Goal: Task Accomplishment & Management: Complete application form

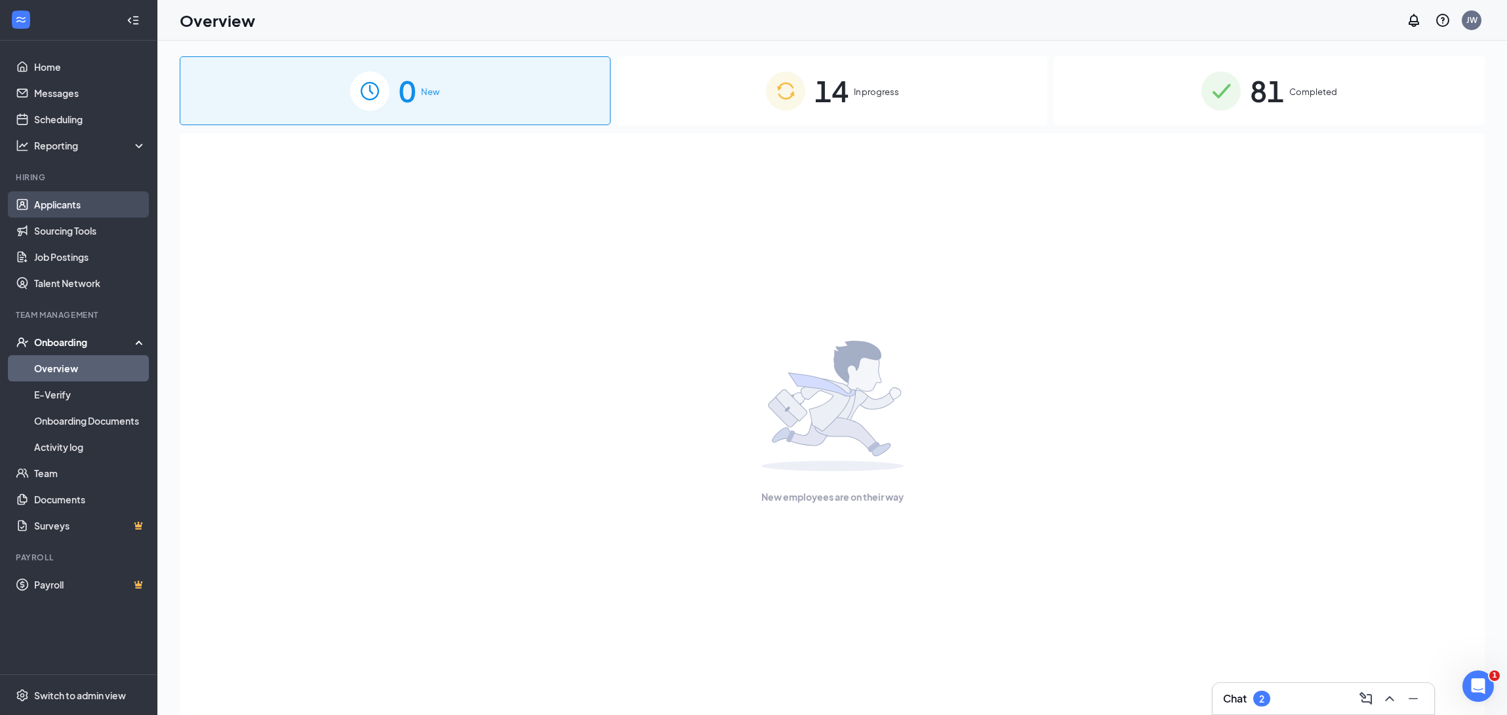
click at [83, 214] on link "Applicants" at bounding box center [90, 204] width 112 height 26
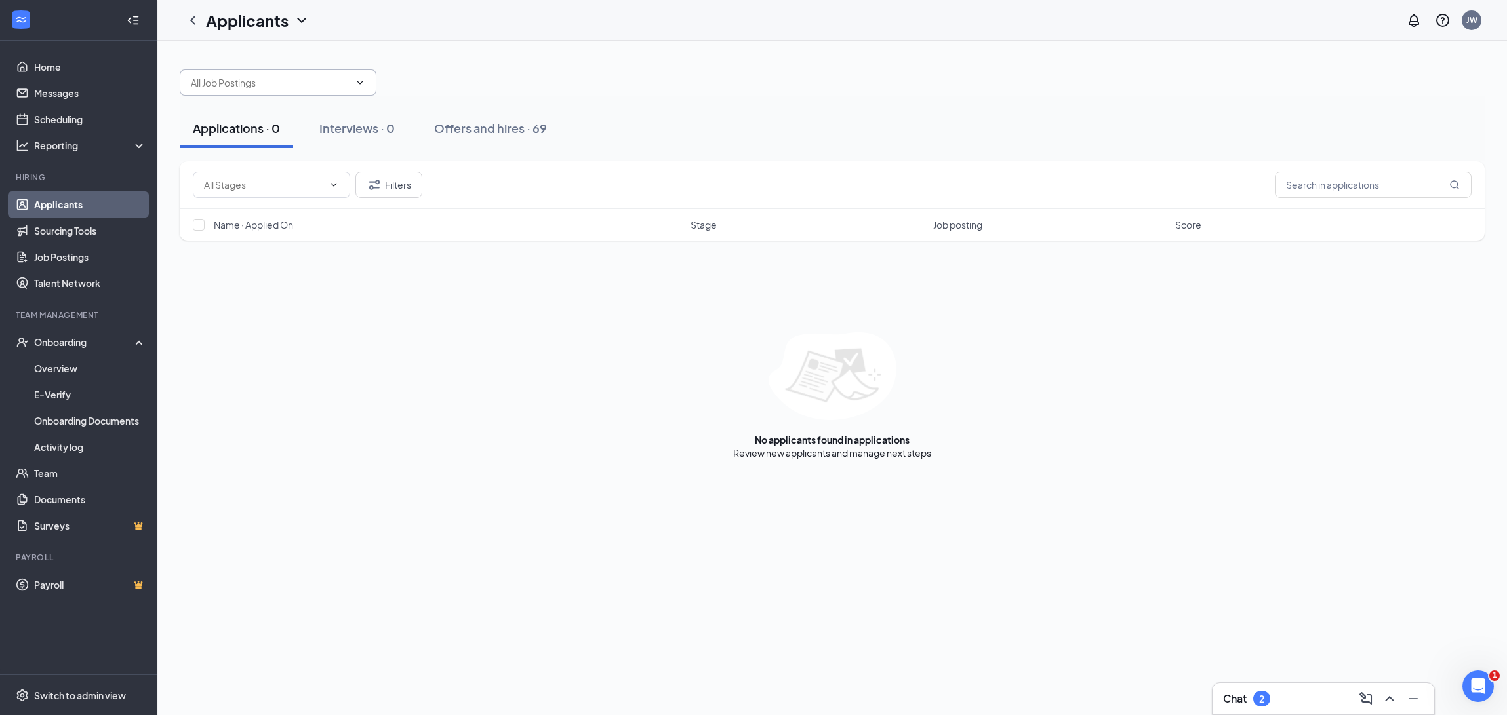
click at [357, 91] on span at bounding box center [278, 83] width 197 height 26
click at [290, 111] on div "Boat Crew Member ([STREET_ADDRESS])" at bounding box center [278, 120] width 176 height 29
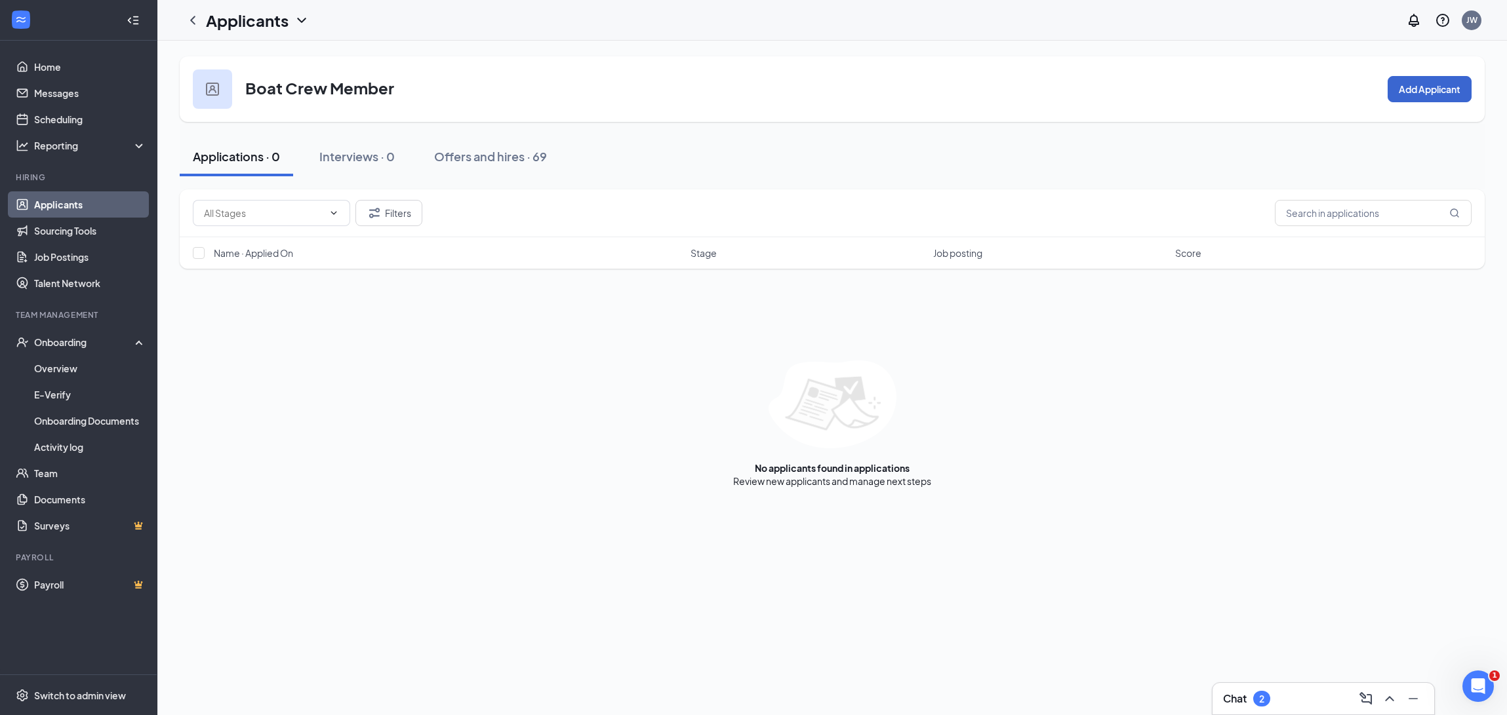
click at [1450, 80] on button "Add Applicant" at bounding box center [1430, 89] width 84 height 26
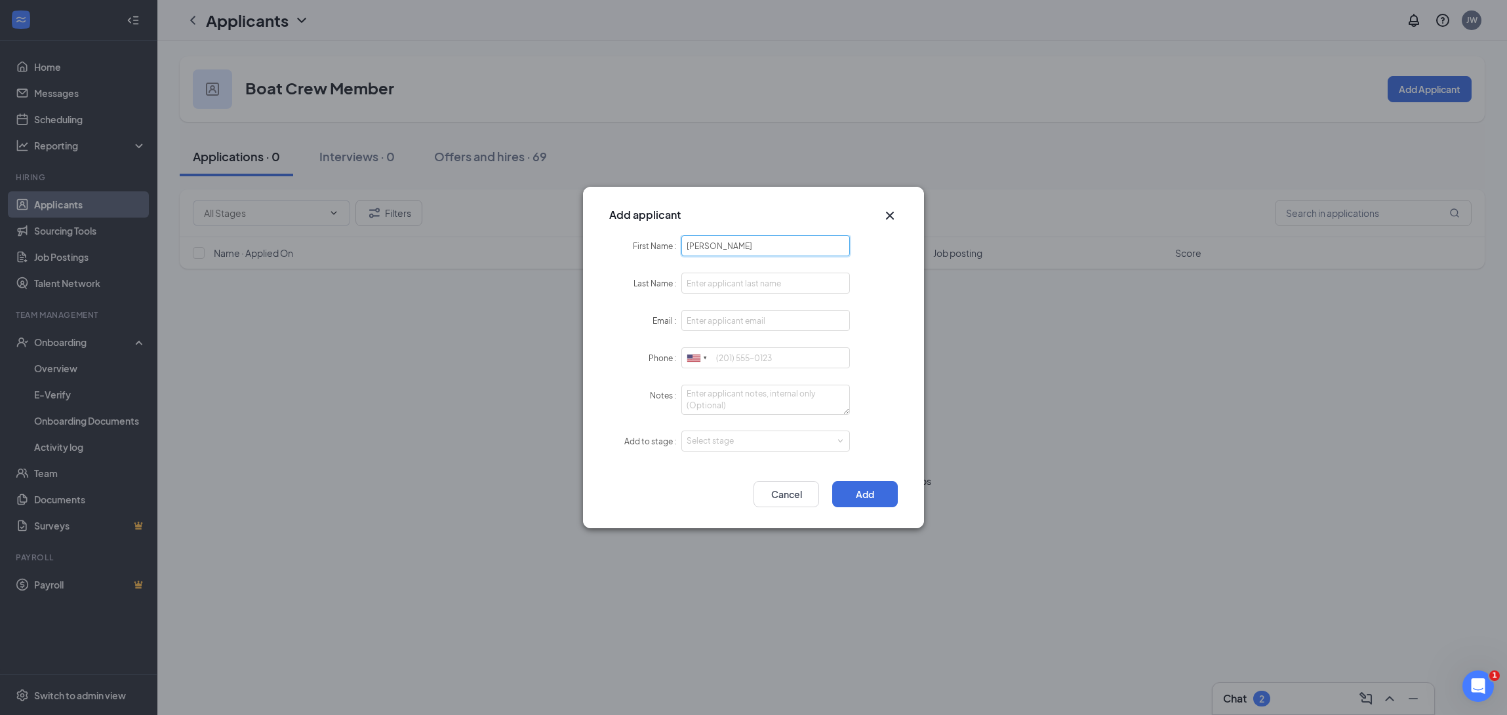
type input "[PERSON_NAME]"
type input "4175999558"
click at [704, 315] on input "Email" at bounding box center [765, 320] width 169 height 21
click at [624, 439] on div "Add to stage" at bounding box center [645, 442] width 72 height 22
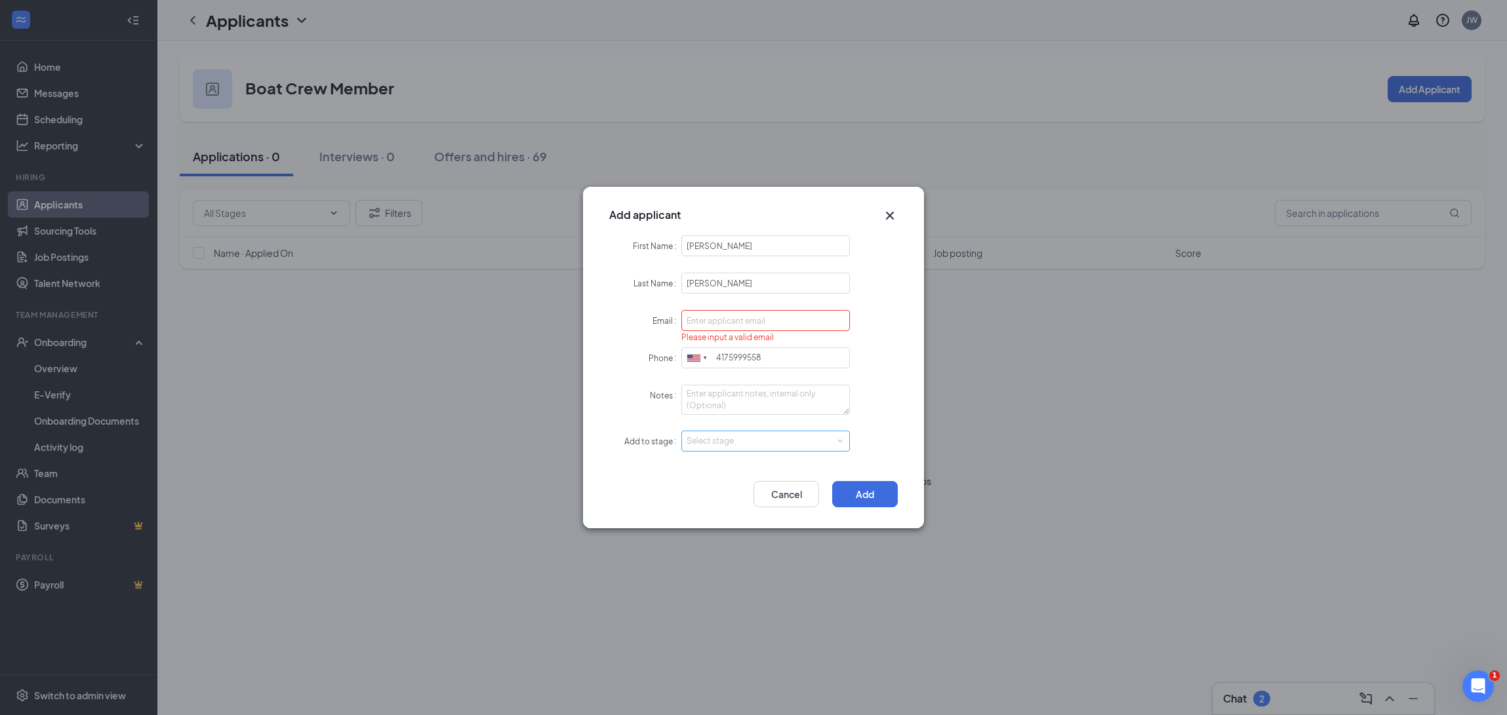
click at [716, 441] on div "Select stage" at bounding box center [763, 441] width 152 height 13
click at [726, 463] on li "Application" at bounding box center [765, 465] width 169 height 22
click at [735, 321] on input "Email" at bounding box center [765, 320] width 169 height 21
